Goal: Feedback & Contribution: Leave review/rating

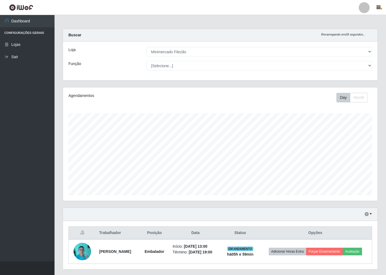
select select "204"
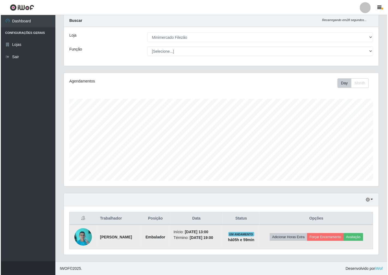
scroll to position [113, 315]
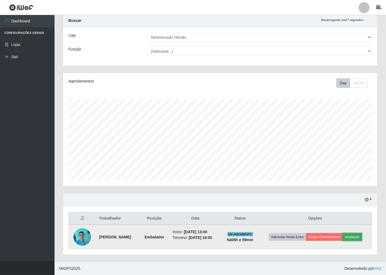
click at [362, 236] on button "Avaliação" at bounding box center [352, 237] width 19 height 8
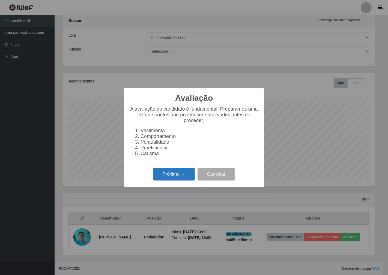
click at [169, 180] on button "Próximo →" at bounding box center [173, 173] width 41 height 13
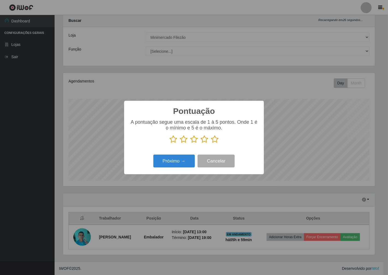
scroll to position [272608, 272410]
click at [193, 142] on icon at bounding box center [194, 139] width 8 height 8
click at [190, 143] on input "radio" at bounding box center [190, 143] width 0 height 0
click at [159, 164] on button "Próximo →" at bounding box center [173, 160] width 41 height 13
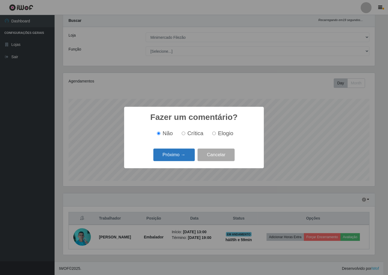
click at [167, 158] on button "Próximo →" at bounding box center [173, 154] width 41 height 13
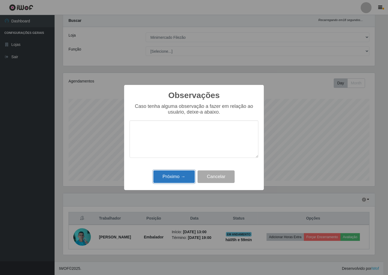
click at [175, 181] on button "Próximo →" at bounding box center [173, 176] width 41 height 13
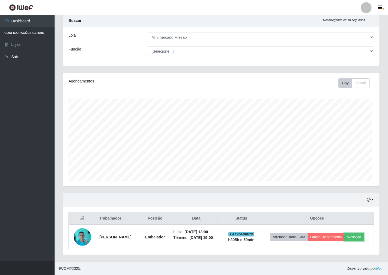
scroll to position [113, 315]
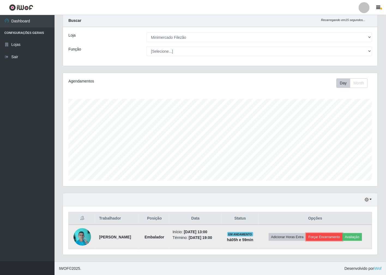
click at [317, 238] on button "Forçar Encerramento" at bounding box center [324, 237] width 37 height 8
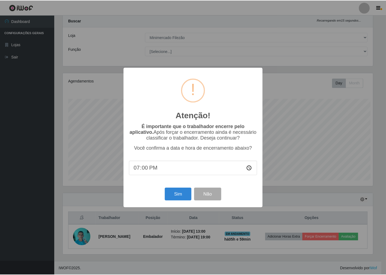
scroll to position [113, 311]
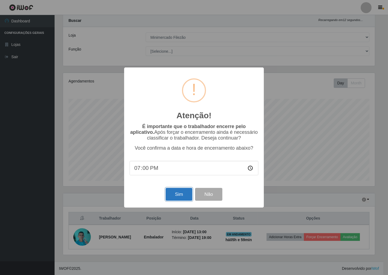
click at [170, 197] on button "Sim" at bounding box center [179, 194] width 26 height 13
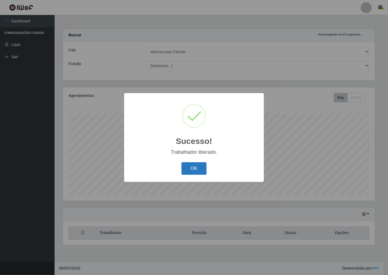
click at [193, 169] on button "OK" at bounding box center [193, 168] width 25 height 13
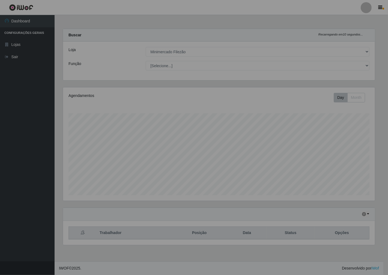
scroll to position [113, 316]
